Goal: Information Seeking & Learning: Learn about a topic

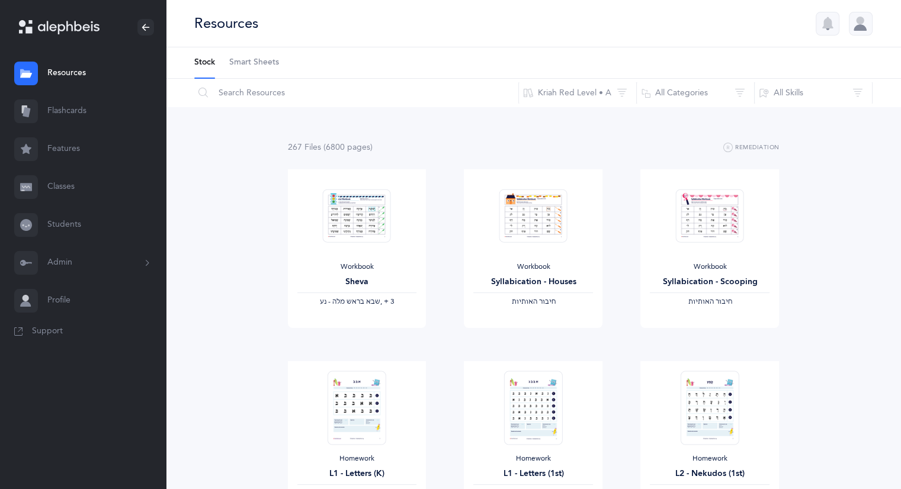
click at [69, 191] on link "Classes" at bounding box center [83, 187] width 166 height 38
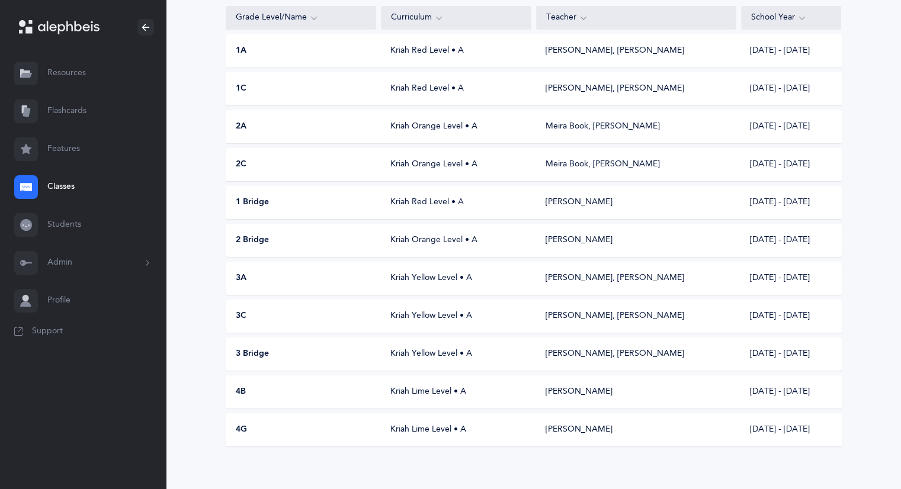
scroll to position [133, 0]
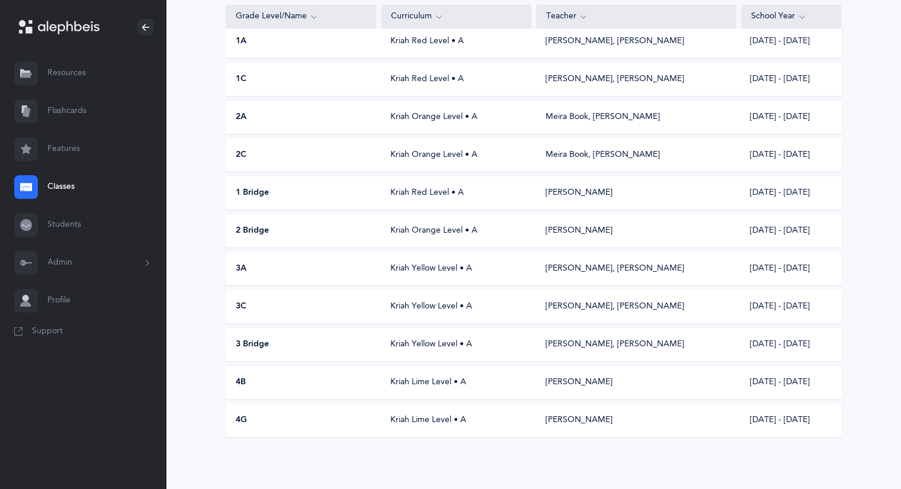
click at [410, 266] on div "Kriah Yellow Level • A" at bounding box center [456, 269] width 150 height 12
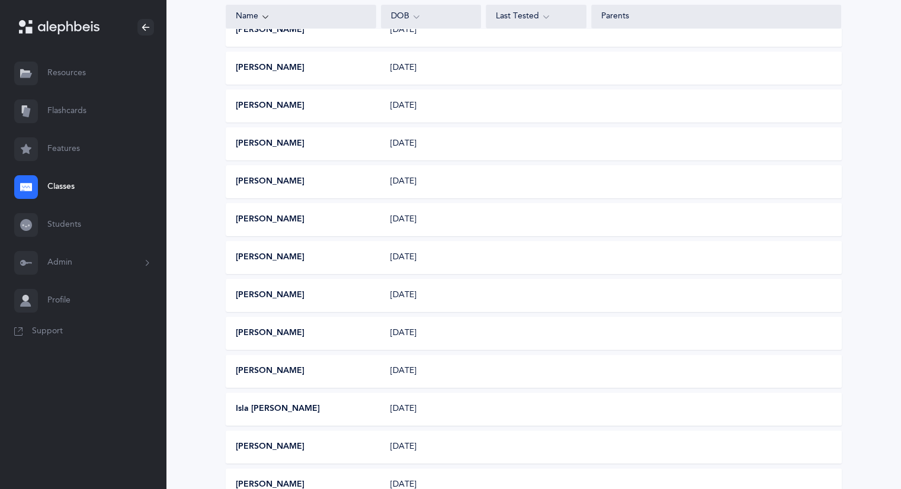
scroll to position [208, 0]
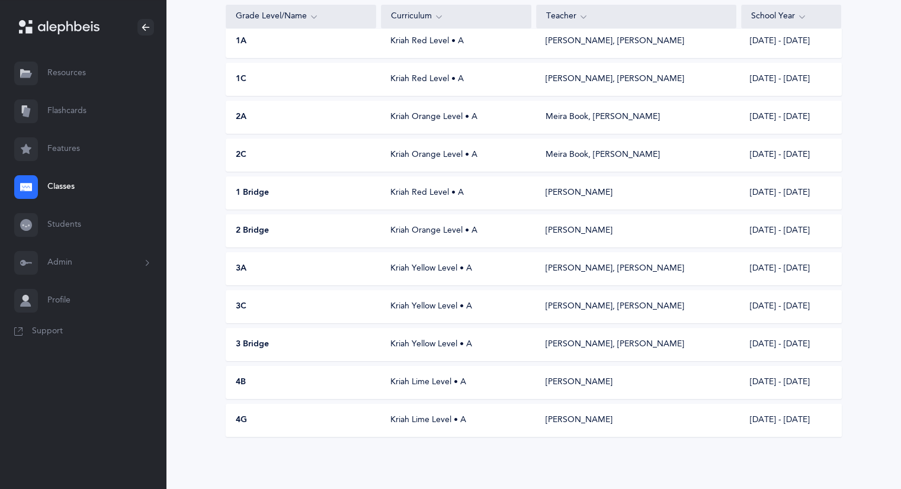
scroll to position [133, 0]
click at [403, 310] on div "Kriah Yellow Level • A" at bounding box center [456, 307] width 150 height 12
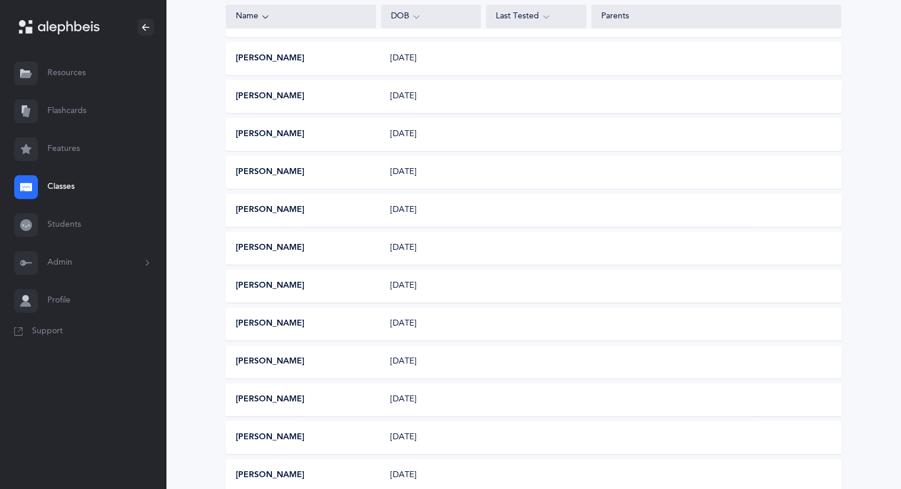
scroll to position [170, 0]
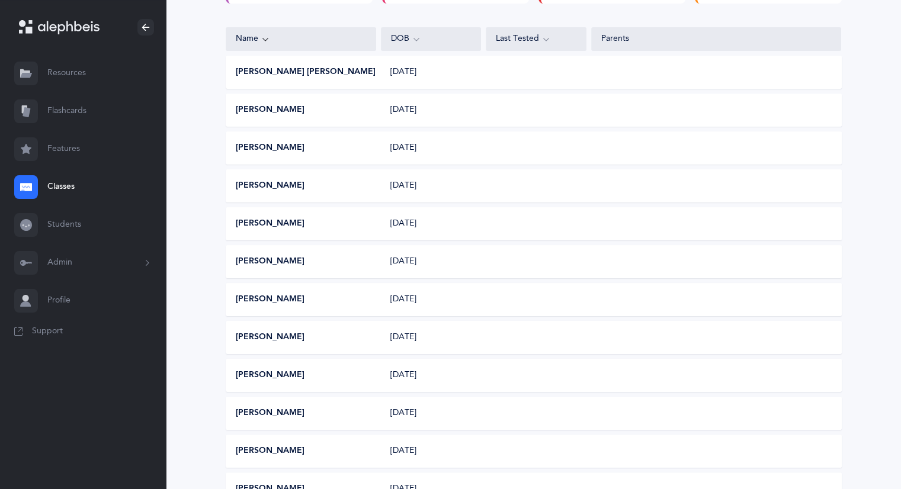
click at [71, 187] on link "Classes" at bounding box center [83, 187] width 166 height 38
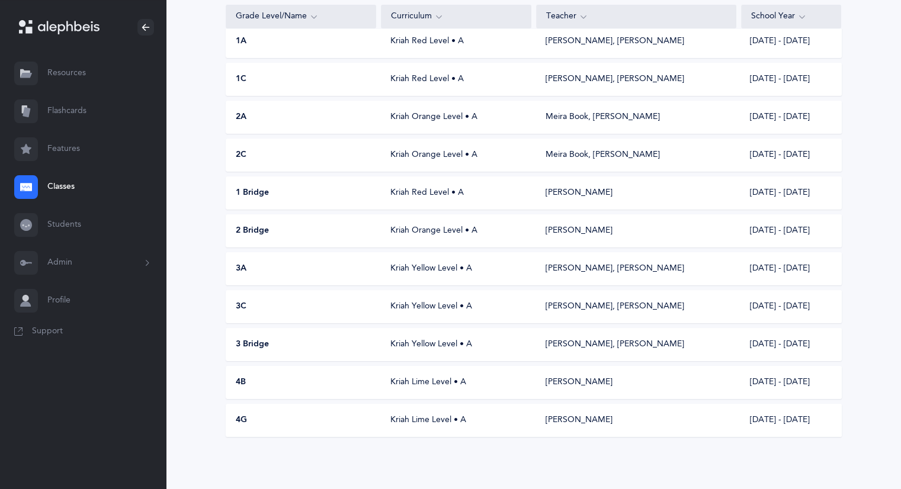
scroll to position [133, 0]
click at [404, 336] on div "3 Bridge Kriah Yellow Level • A [PERSON_NAME], [PERSON_NAME] [DATE] - [DATE]" at bounding box center [534, 344] width 616 height 33
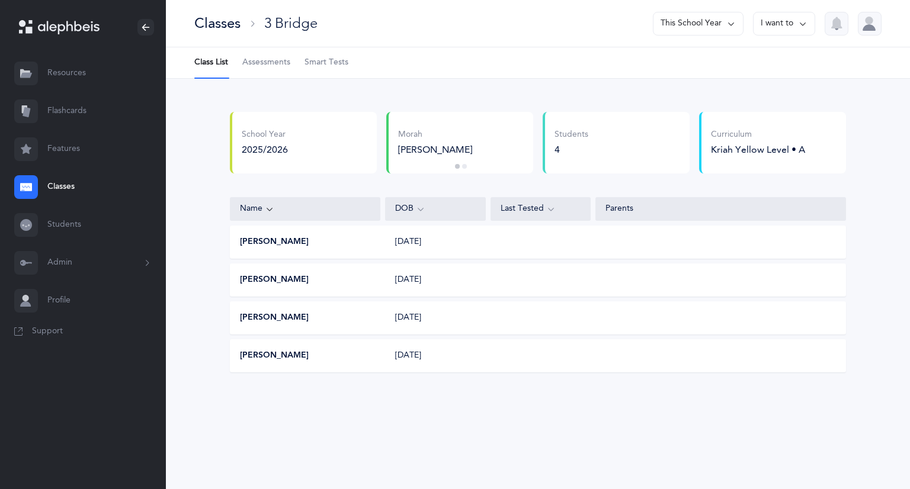
click at [66, 188] on link "Classes" at bounding box center [83, 187] width 166 height 38
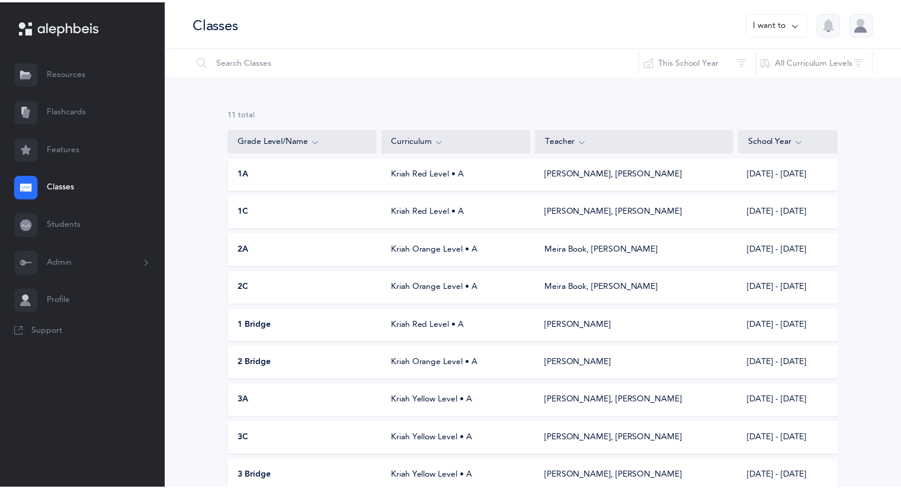
scroll to position [133, 0]
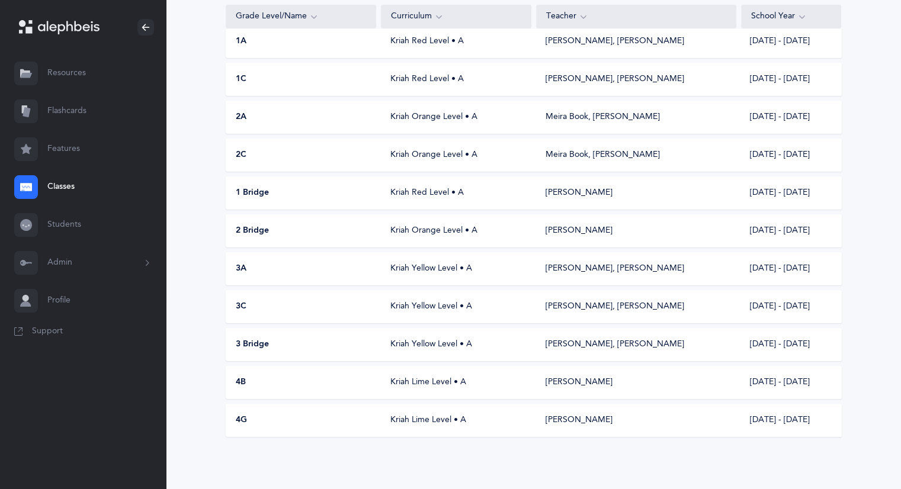
click at [67, 184] on link "Classes" at bounding box center [83, 187] width 166 height 38
click at [65, 185] on link "Classes" at bounding box center [83, 187] width 166 height 38
click at [400, 384] on div "Kriah Lime Level • A" at bounding box center [456, 383] width 150 height 12
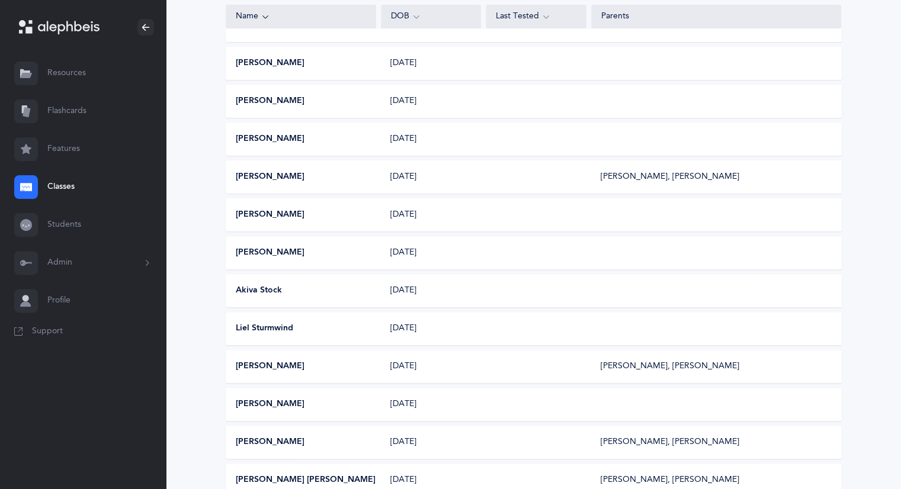
scroll to position [390, 0]
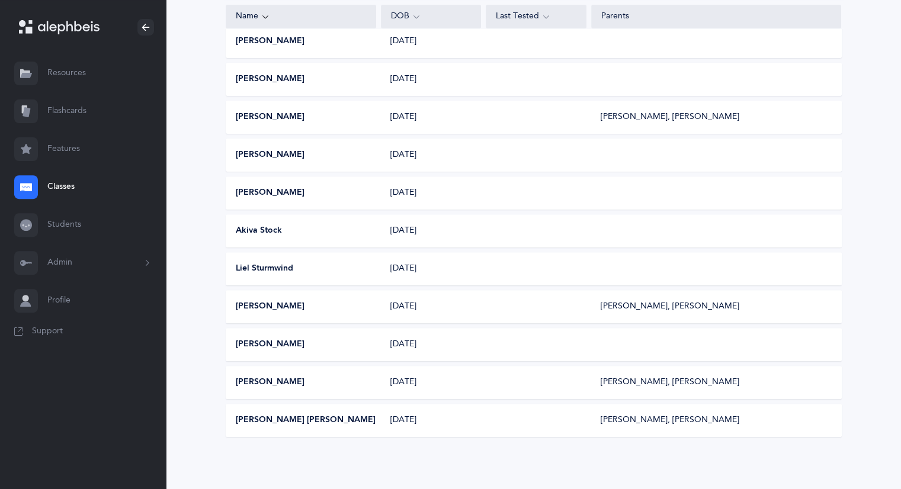
click at [69, 188] on link "Classes" at bounding box center [83, 187] width 166 height 38
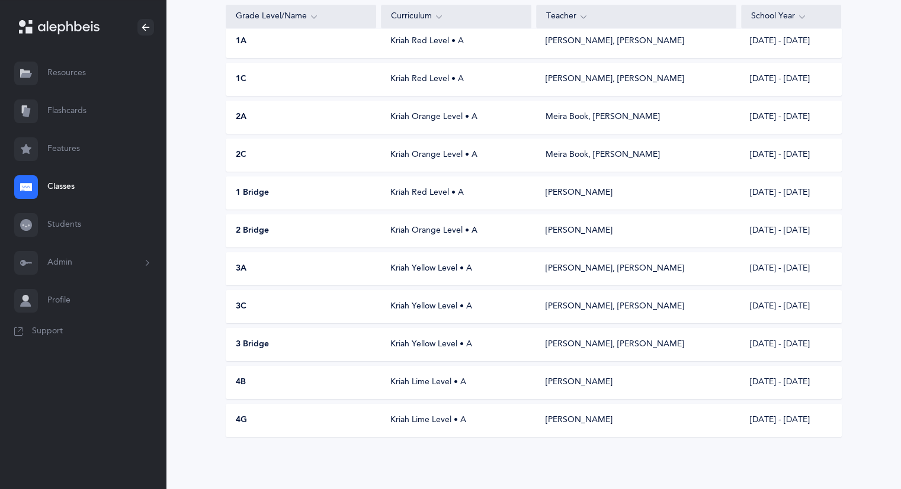
click at [393, 422] on div "Kriah Lime Level • A" at bounding box center [456, 421] width 150 height 12
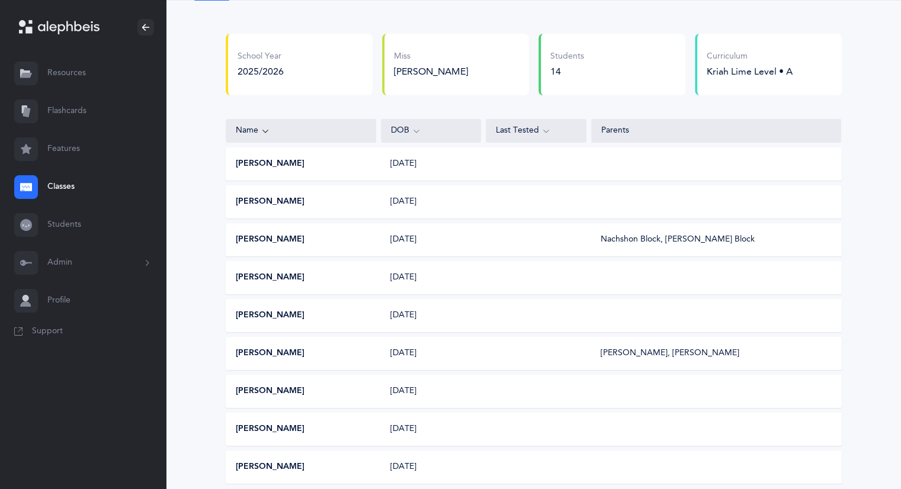
scroll to position [78, 0]
